Goal: Task Accomplishment & Management: Use online tool/utility

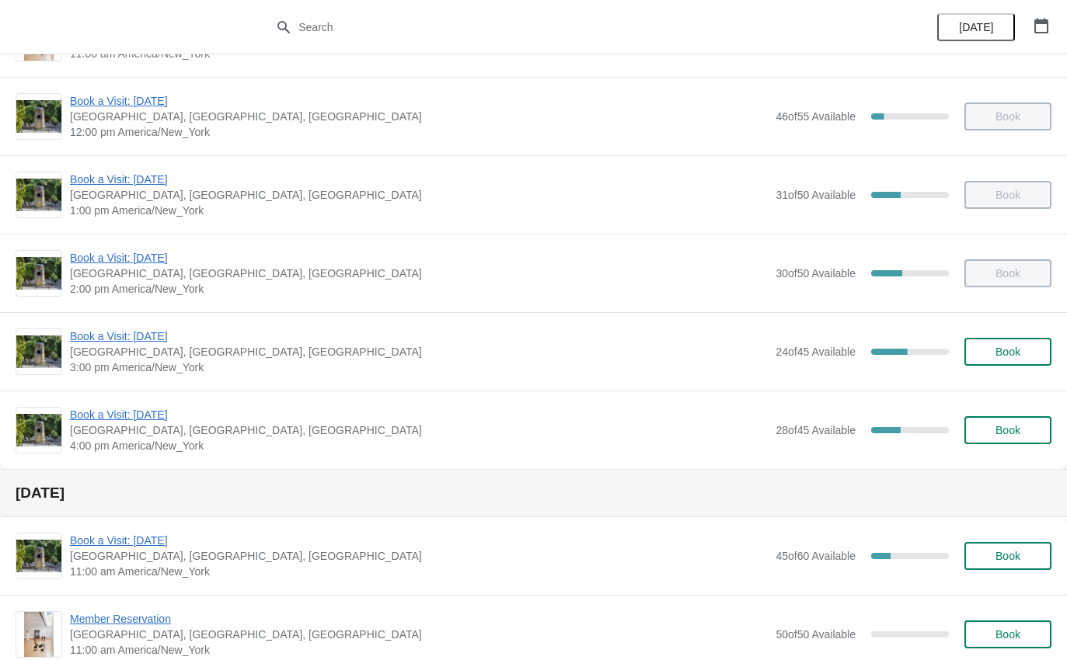
scroll to position [228, 0]
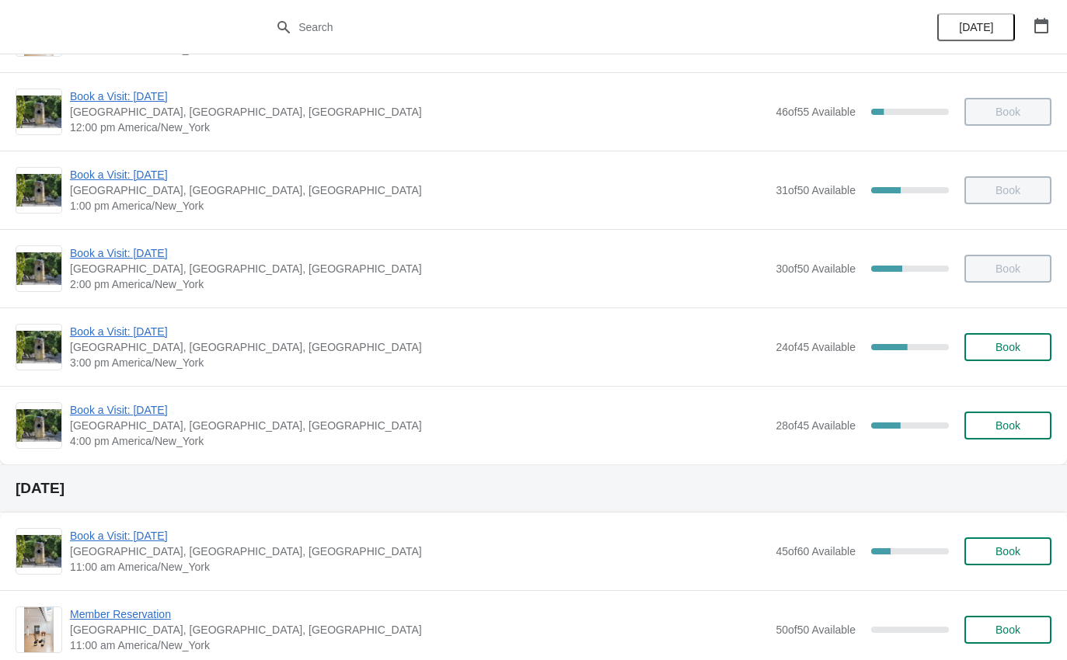
click at [162, 412] on span "Book a Visit: [DATE]" at bounding box center [419, 410] width 698 height 16
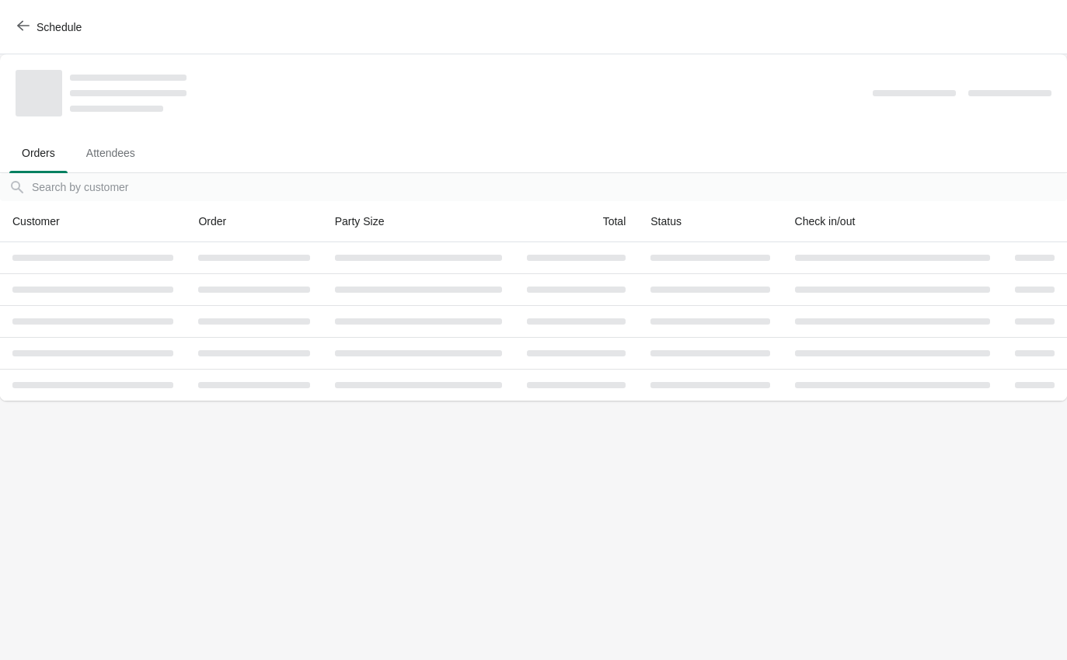
scroll to position [0, 0]
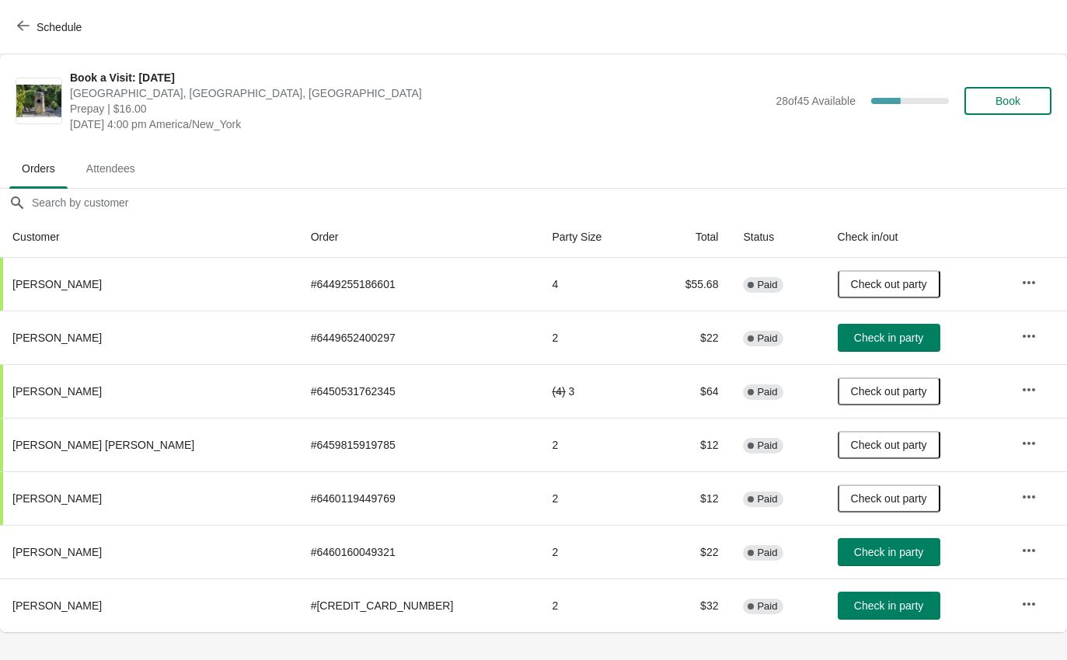
click at [879, 611] on span "Check in party" at bounding box center [888, 606] width 69 height 12
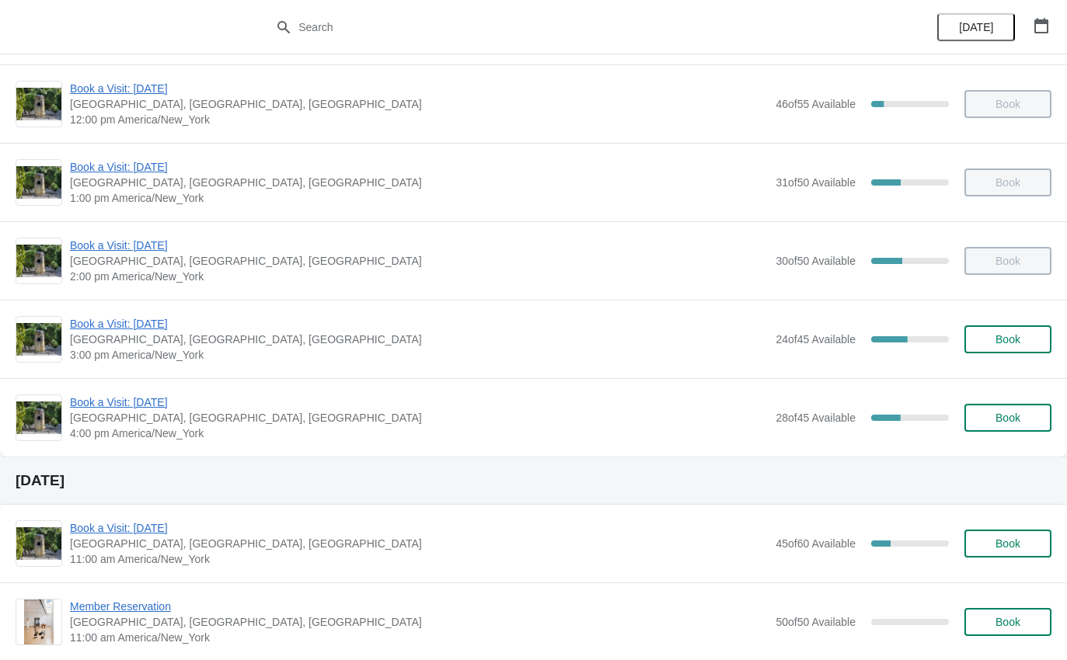
scroll to position [236, 0]
click at [105, 390] on div "Book a Visit: [DATE] [GEOGRAPHIC_DATA], [STREET_ADDRESS] 4:00 pm [GEOGRAPHIC_DA…" at bounding box center [533, 417] width 1067 height 78
click at [104, 419] on span "[GEOGRAPHIC_DATA], [GEOGRAPHIC_DATA], [GEOGRAPHIC_DATA]" at bounding box center [419, 417] width 698 height 16
click at [99, 403] on span "Book a Visit: [DATE]" at bounding box center [419, 402] width 698 height 16
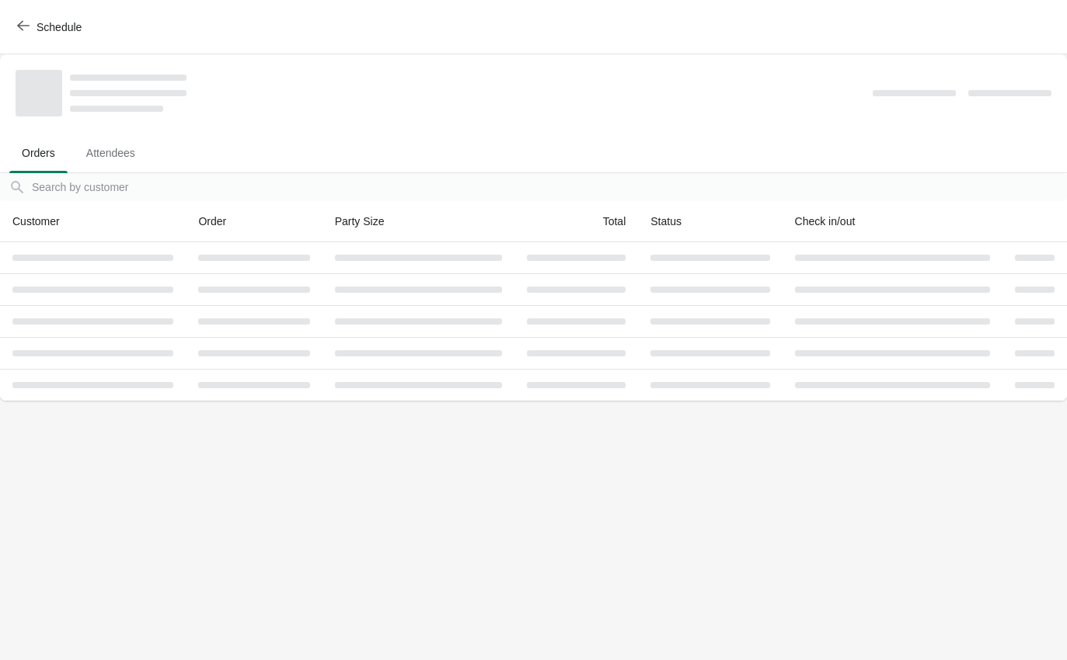
scroll to position [0, 0]
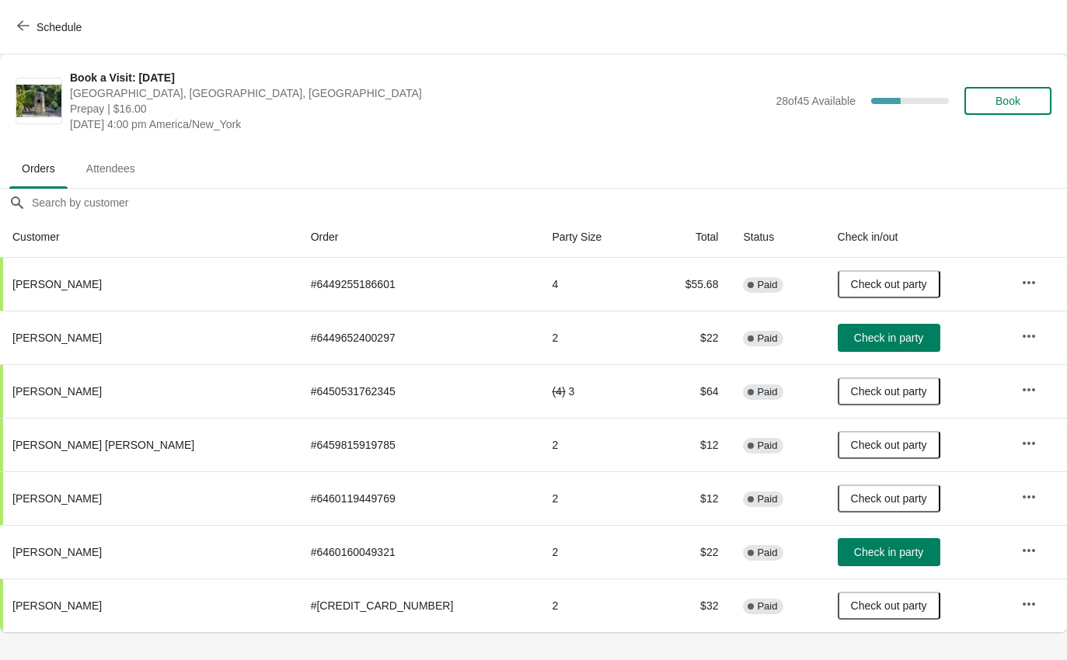
click at [854, 339] on span "Check in party" at bounding box center [888, 338] width 69 height 12
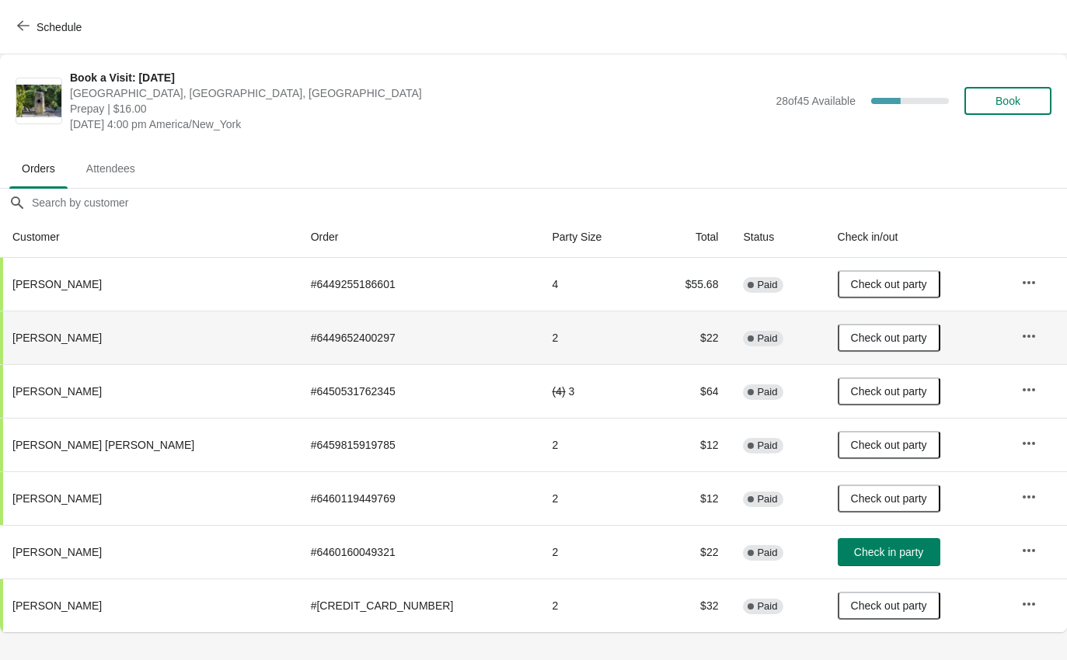
click at [26, 33] on span "button" at bounding box center [23, 26] width 12 height 15
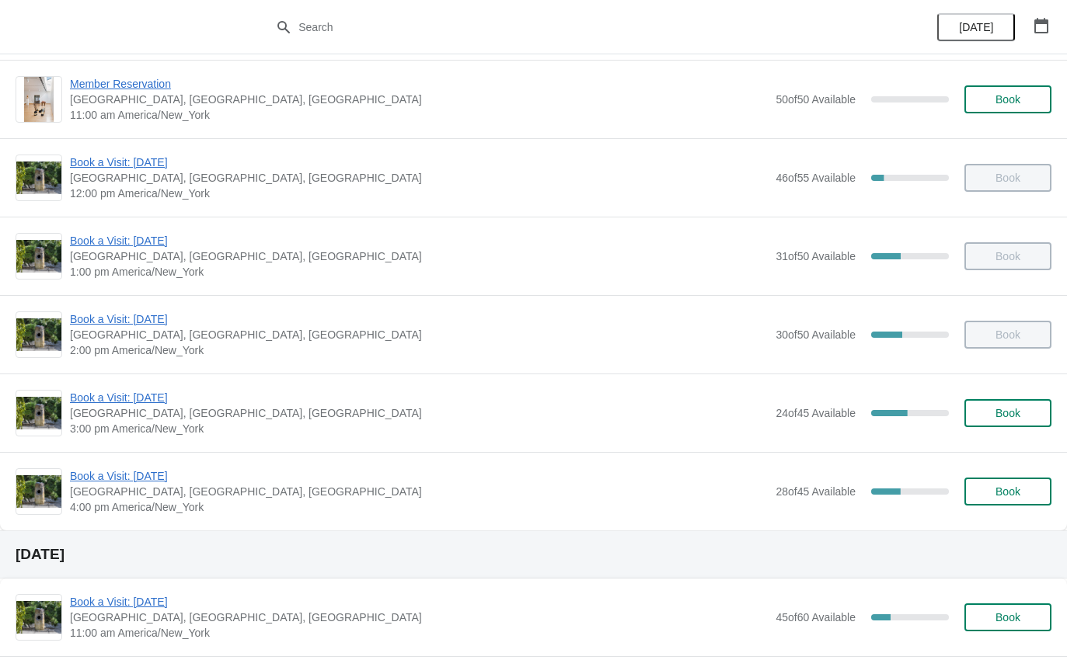
scroll to position [163, 0]
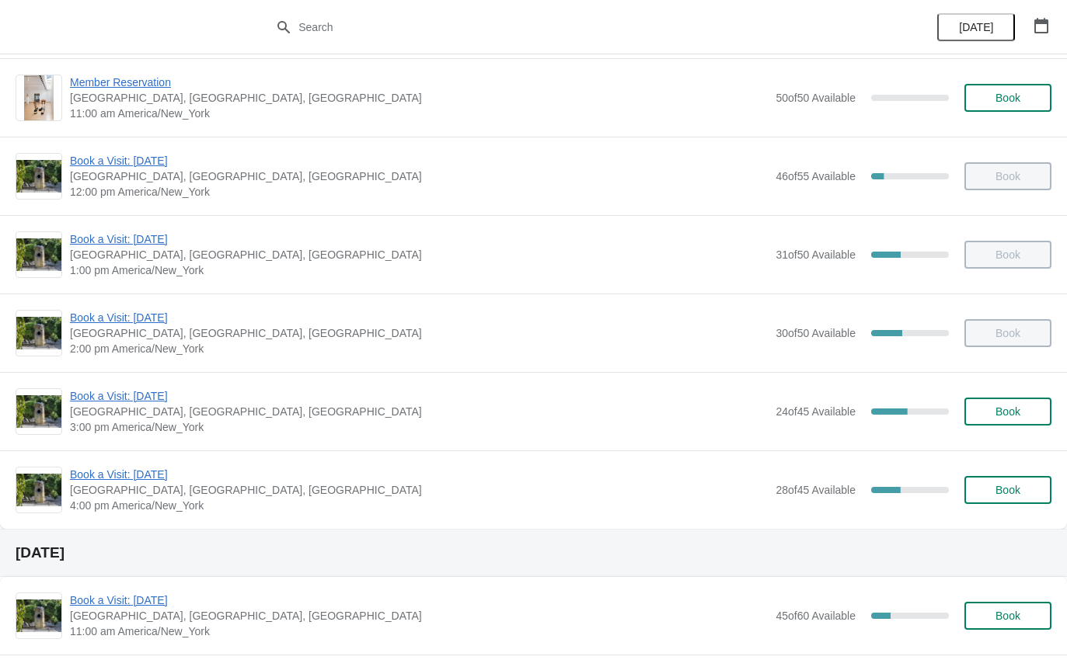
click at [99, 468] on span "Book a Visit: [DATE]" at bounding box center [419, 475] width 698 height 16
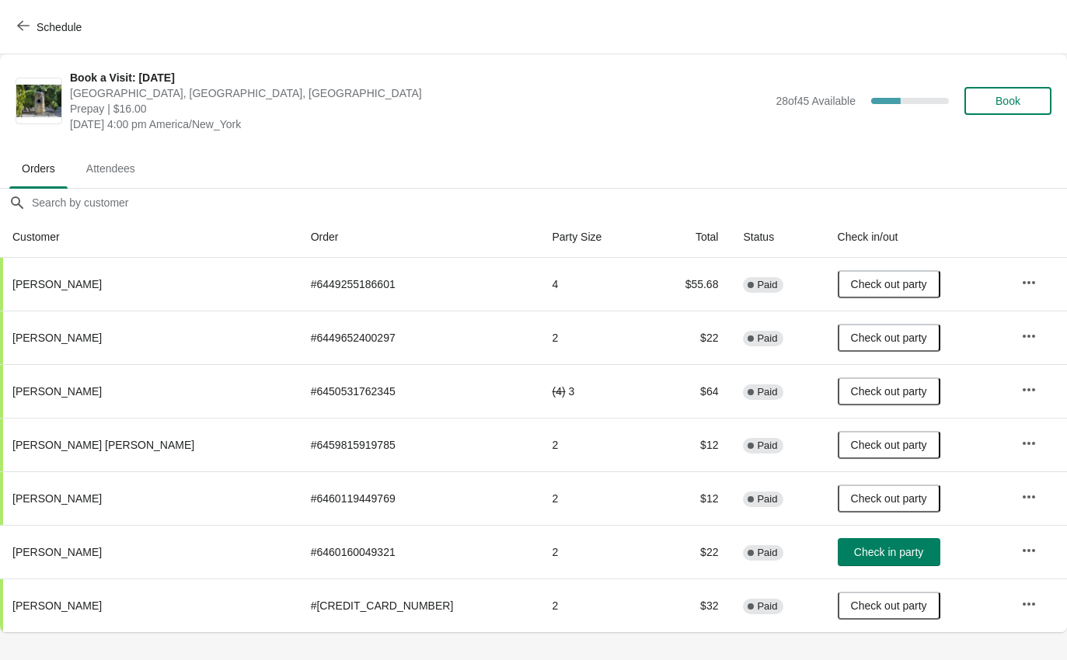
scroll to position [0, 0]
click at [854, 558] on span "Check in party" at bounding box center [888, 552] width 69 height 12
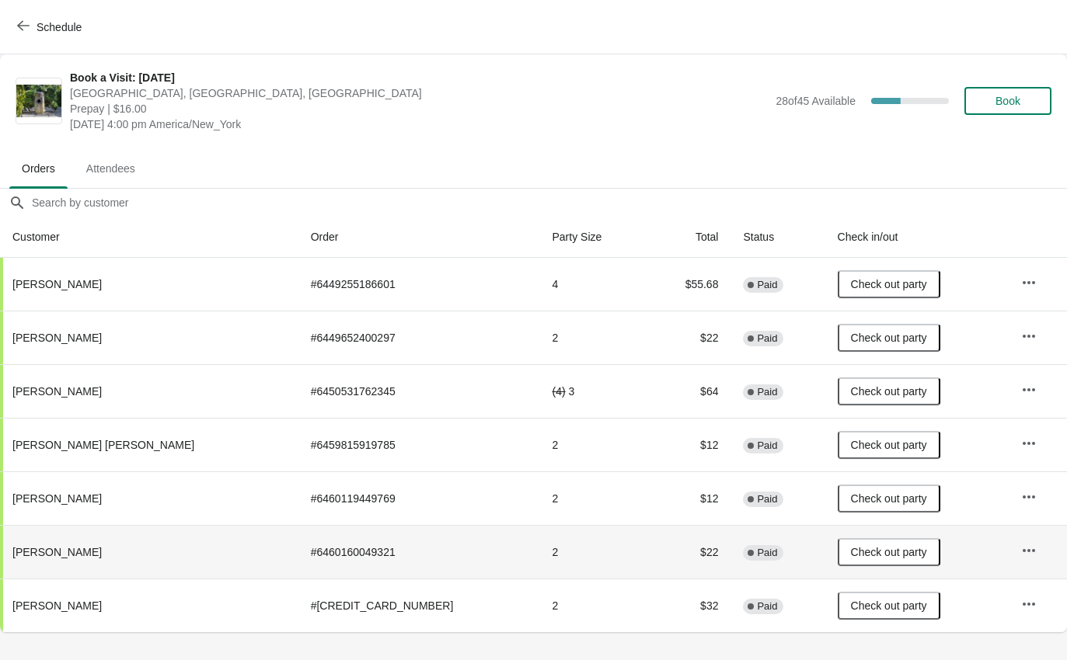
click at [45, 24] on span "Schedule" at bounding box center [59, 27] width 45 height 12
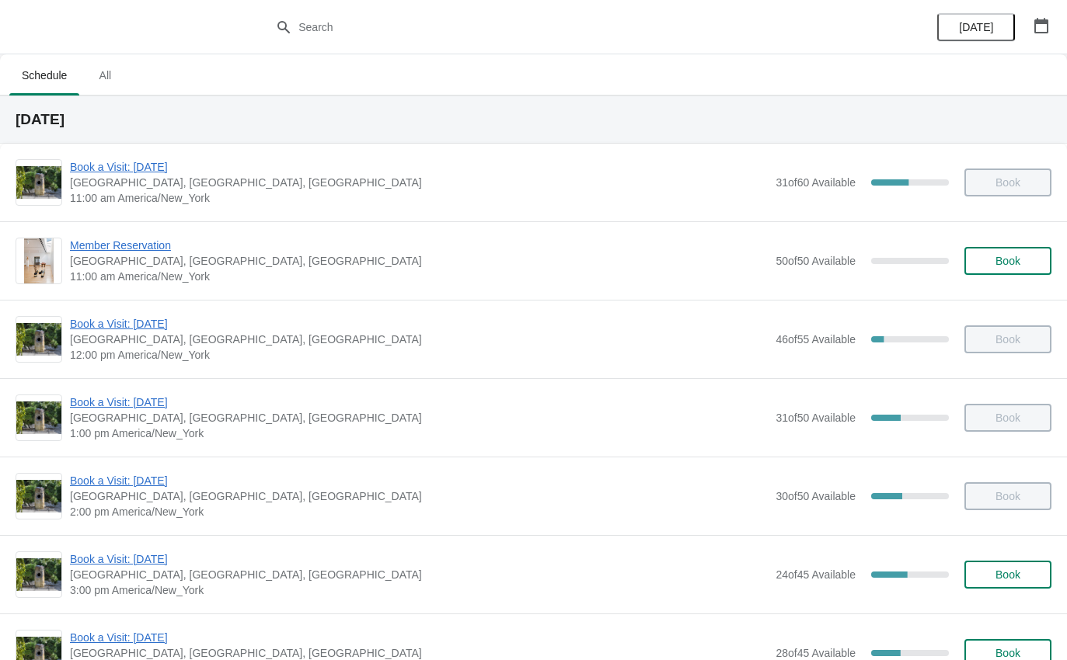
click at [179, 590] on span "3:00 pm America/New_York" at bounding box center [419, 591] width 698 height 16
click at [186, 564] on span "Book a Visit: [DATE]" at bounding box center [419, 560] width 698 height 16
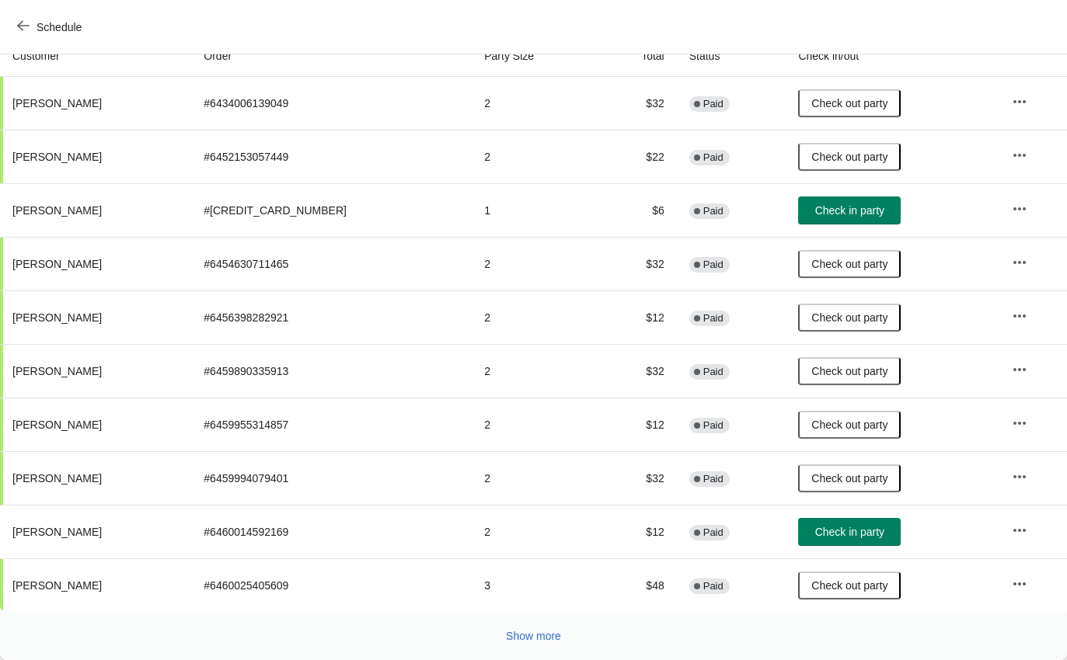
scroll to position [181, 0]
click at [851, 532] on span "Check in party" at bounding box center [849, 532] width 69 height 12
